Goal: Check status: Check status

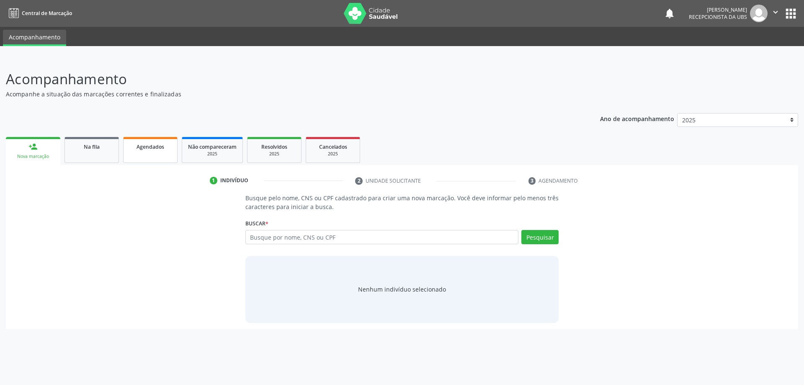
click at [156, 139] on link "Agendados" at bounding box center [150, 150] width 54 height 26
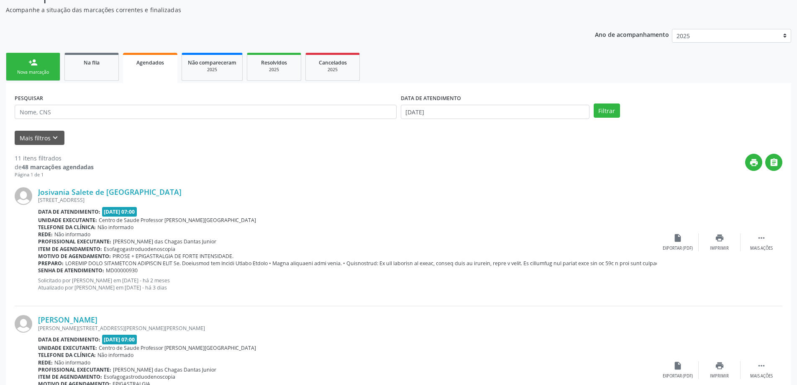
scroll to position [84, 0]
click at [92, 77] on link "Na fila" at bounding box center [91, 67] width 54 height 28
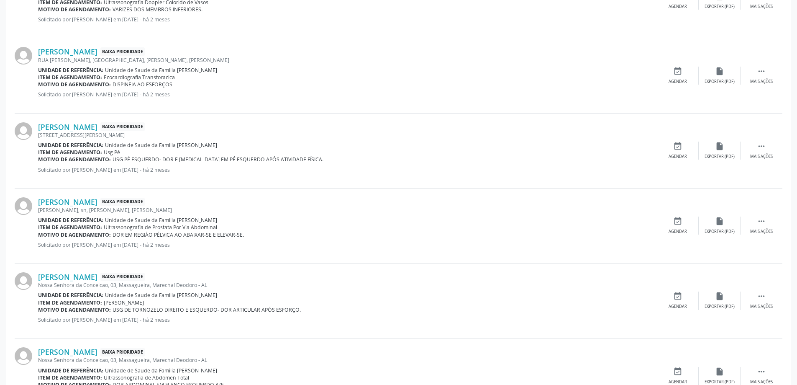
scroll to position [1041, 0]
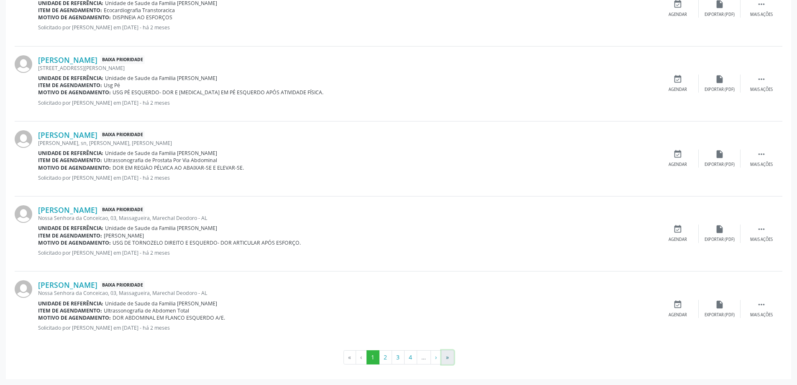
click at [451, 356] on button "»" at bounding box center [448, 357] width 13 height 14
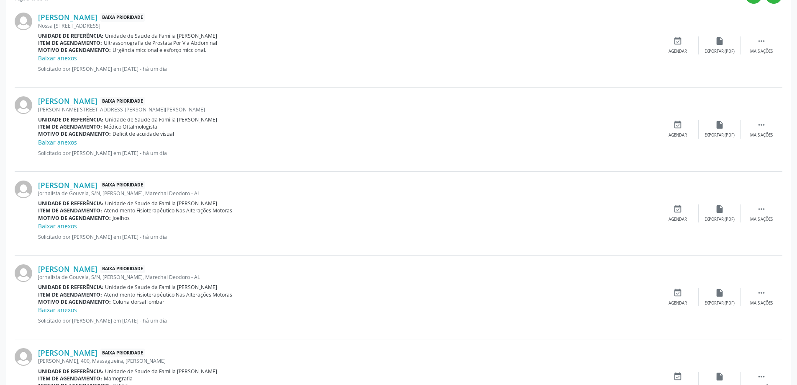
scroll to position [328, 0]
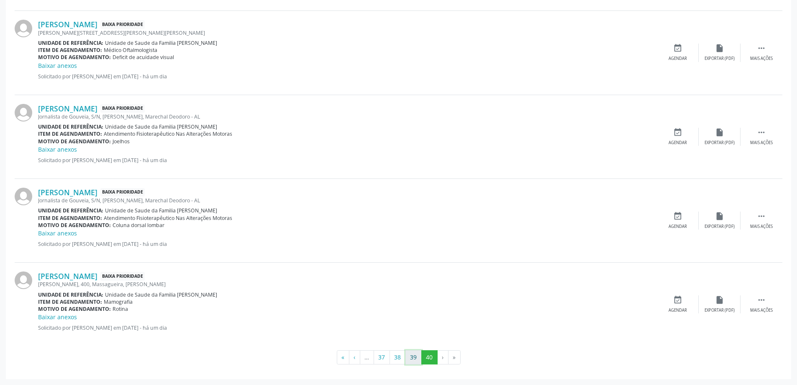
click at [415, 363] on button "39" at bounding box center [414, 357] width 16 height 14
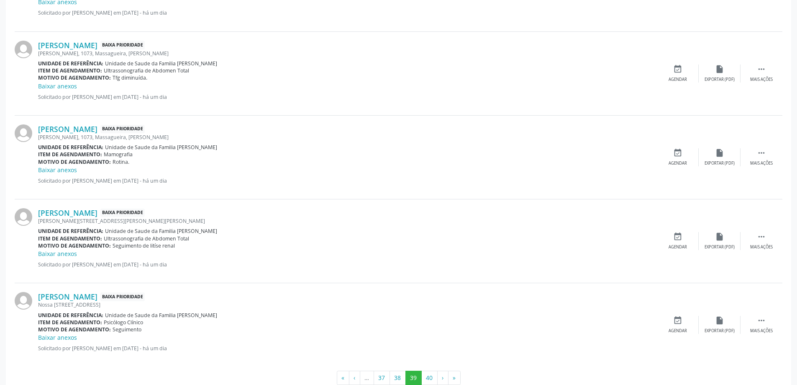
scroll to position [1173, 0]
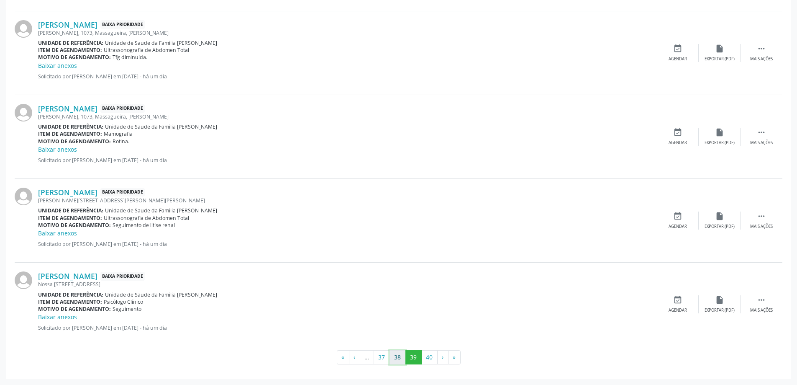
click at [397, 362] on button "38" at bounding box center [398, 357] width 16 height 14
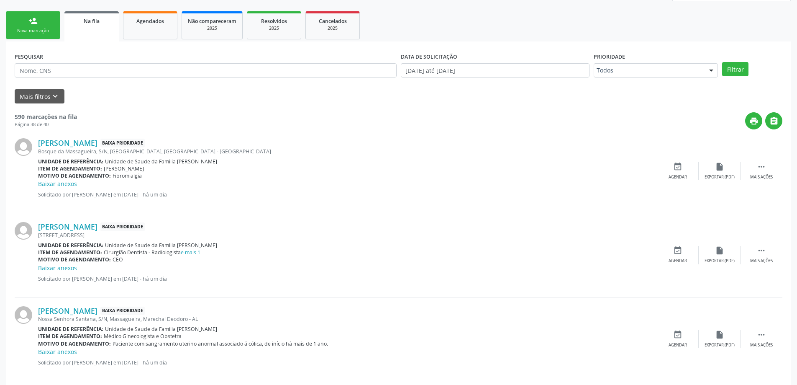
scroll to position [0, 0]
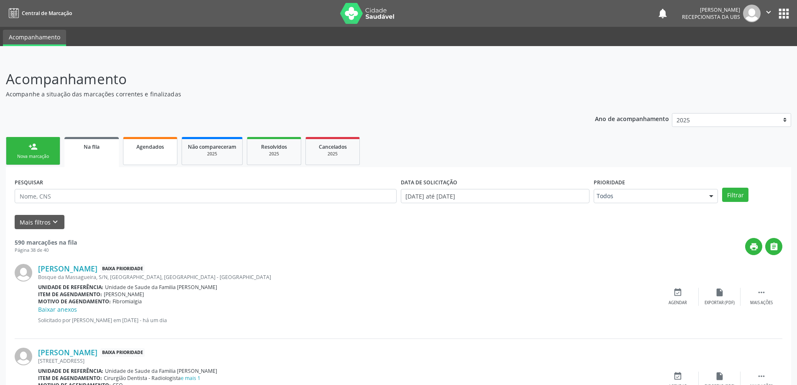
click at [170, 146] on div "Agendados" at bounding box center [150, 146] width 42 height 9
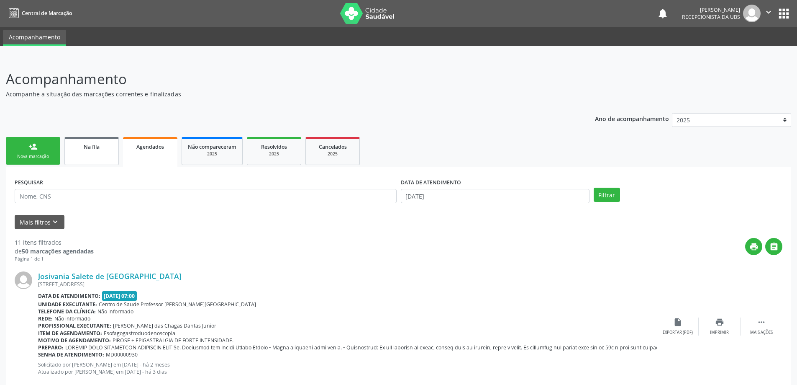
click at [95, 138] on link "Na fila" at bounding box center [91, 151] width 54 height 28
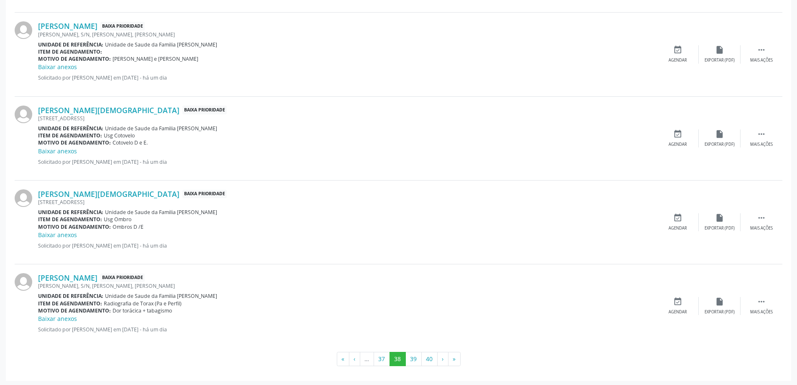
scroll to position [1166, 0]
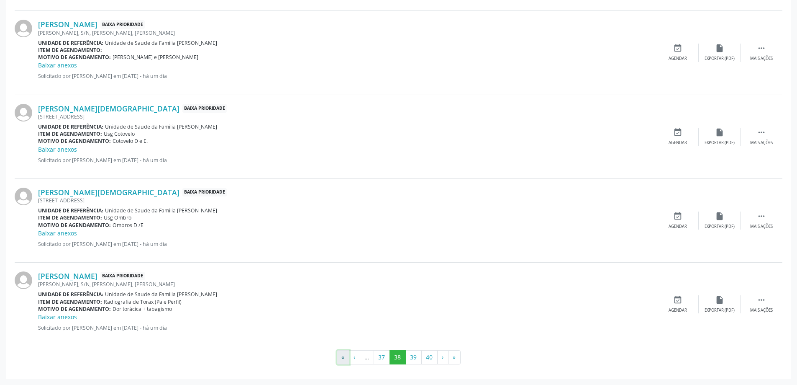
click at [345, 357] on button "«" at bounding box center [343, 357] width 13 height 14
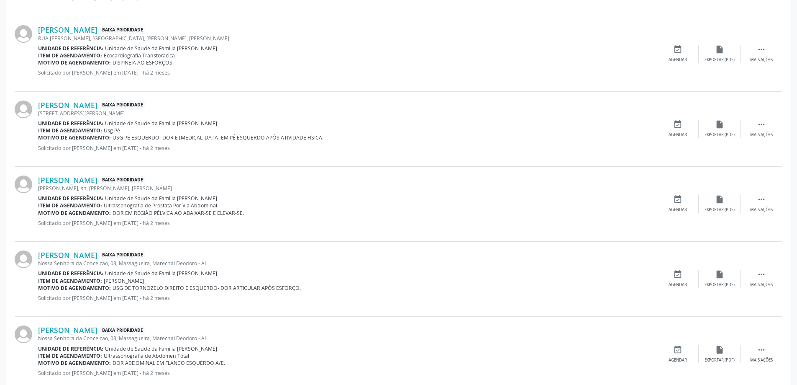
scroll to position [1041, 0]
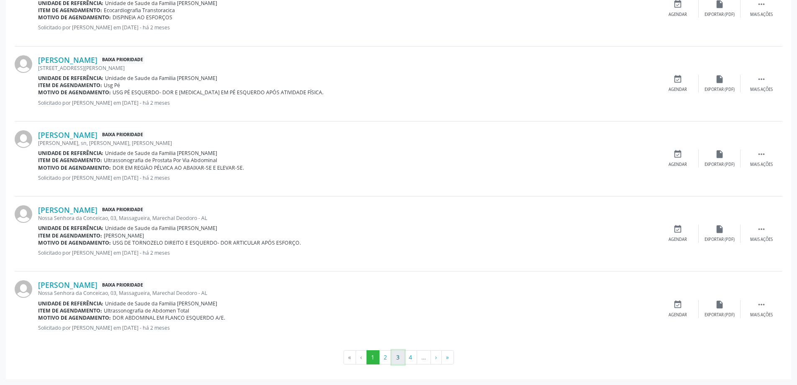
click at [399, 354] on button "3" at bounding box center [398, 357] width 13 height 14
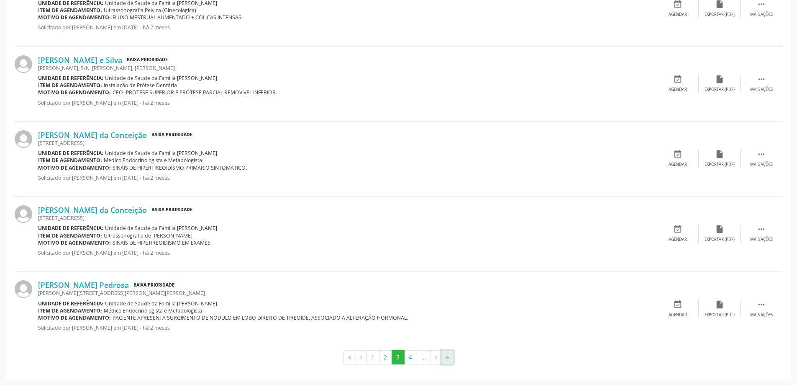
click at [442, 354] on button "»" at bounding box center [448, 357] width 13 height 14
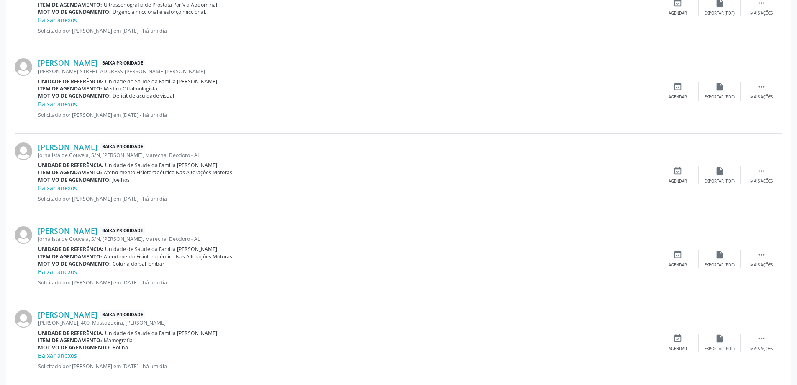
scroll to position [328, 0]
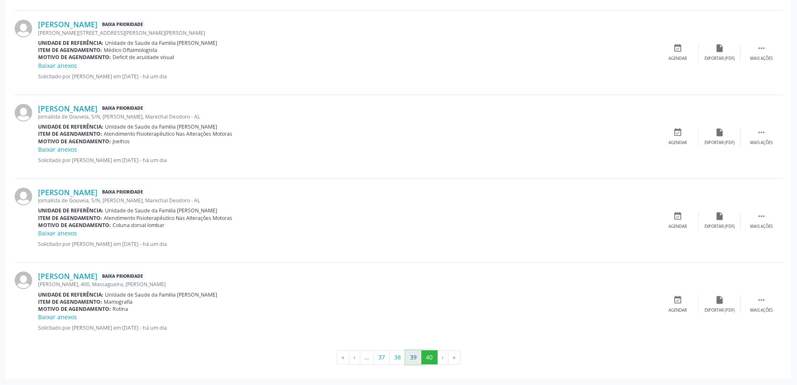
click at [417, 354] on button "39" at bounding box center [414, 357] width 16 height 14
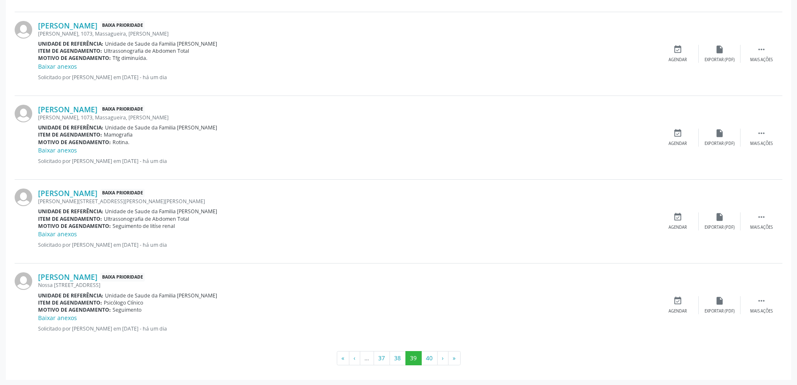
scroll to position [1173, 0]
click at [398, 358] on button "38" at bounding box center [398, 357] width 16 height 14
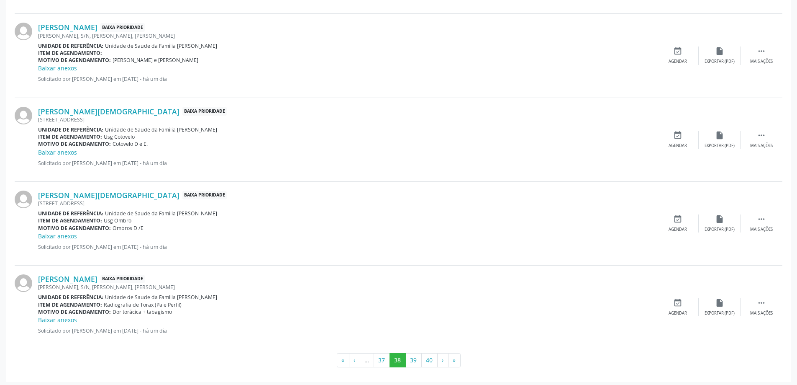
scroll to position [1166, 0]
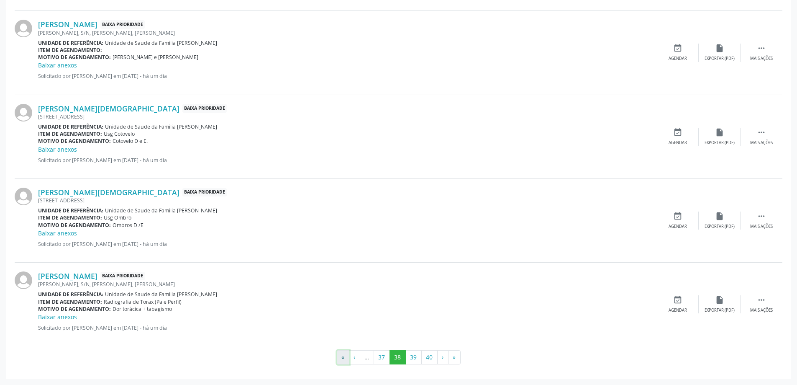
click at [343, 360] on button "«" at bounding box center [343, 357] width 13 height 14
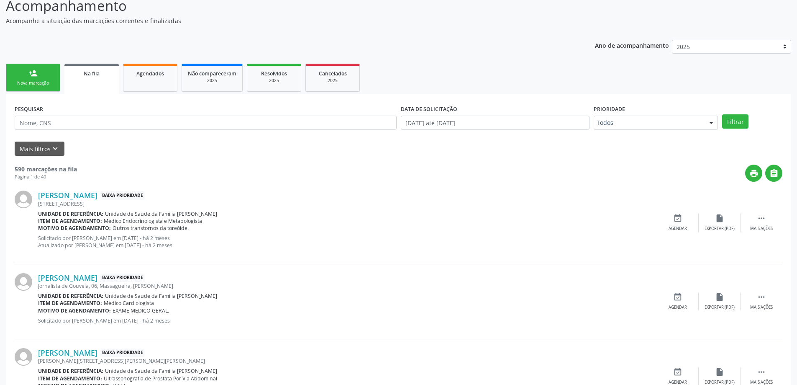
scroll to position [0, 0]
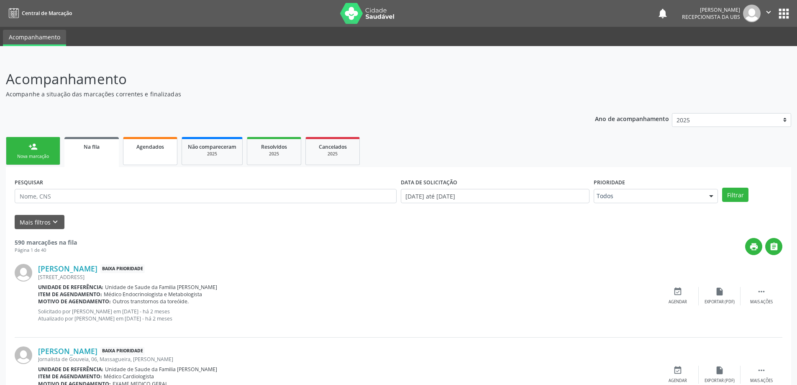
click at [161, 152] on link "Agendados" at bounding box center [150, 151] width 54 height 28
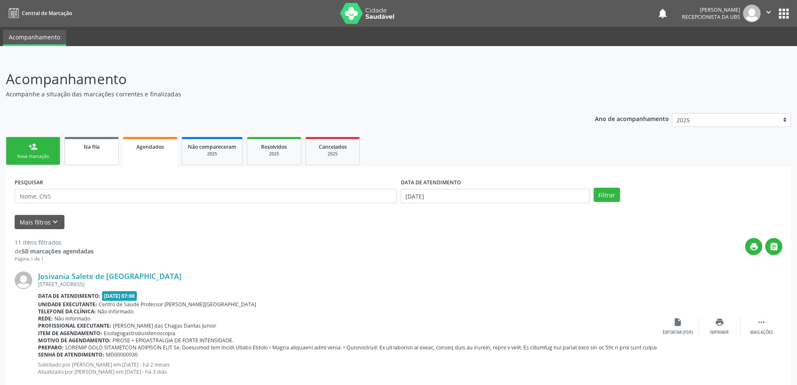
click at [95, 149] on span "Na fila" at bounding box center [92, 146] width 16 height 7
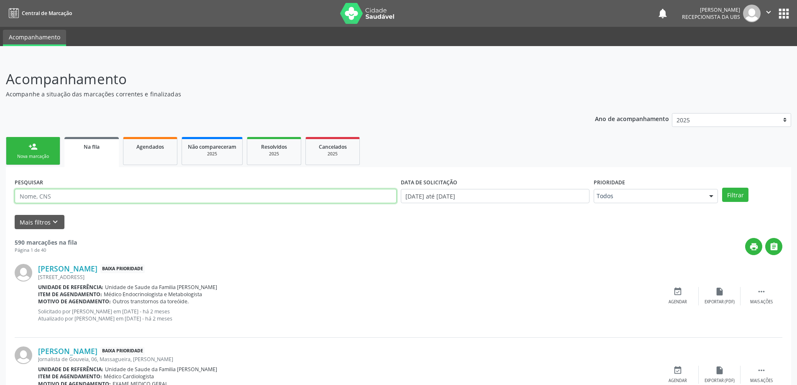
click at [95, 200] on input "text" at bounding box center [206, 196] width 382 height 14
type input "[PERSON_NAME]"
click at [722, 187] on button "Filtrar" at bounding box center [735, 194] width 26 height 14
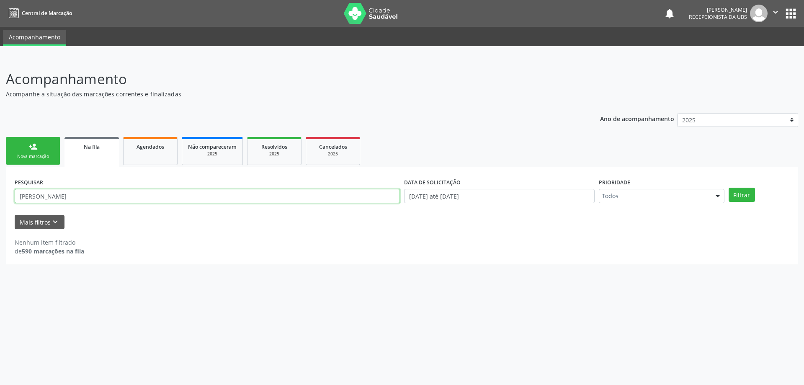
click at [119, 195] on input "[PERSON_NAME]" at bounding box center [207, 196] width 385 height 14
click at [152, 159] on link "Agendados" at bounding box center [150, 151] width 54 height 28
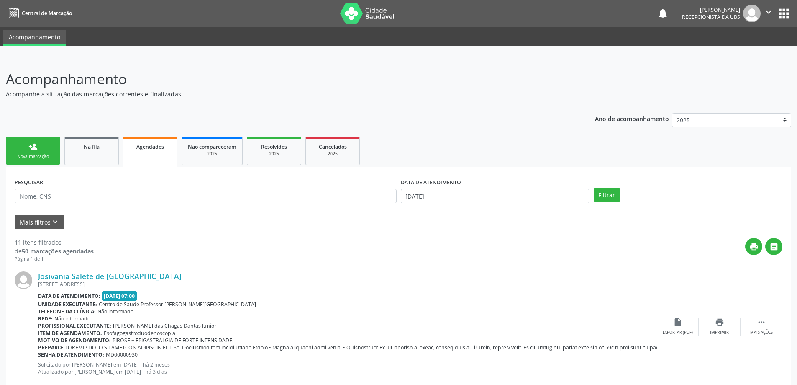
drag, startPoint x: 69, startPoint y: 155, endPoint x: 184, endPoint y: 312, distance: 194.9
click at [69, 155] on link "Na fila" at bounding box center [91, 151] width 54 height 28
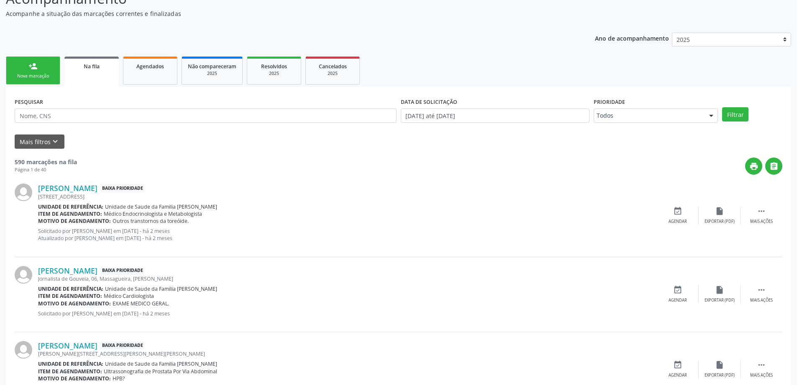
scroll to position [84, 0]
